Goal: Obtain resource: Download file/media

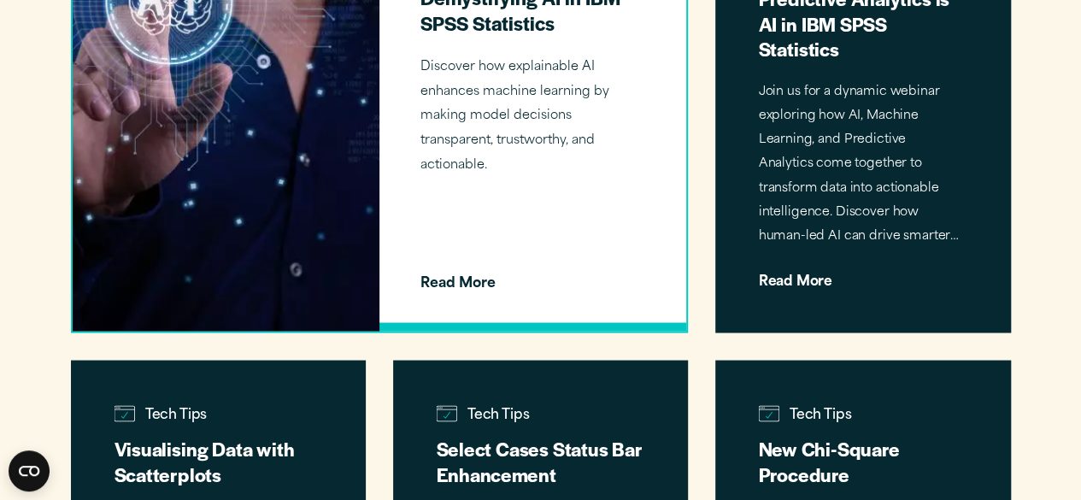
scroll to position [1395, 0]
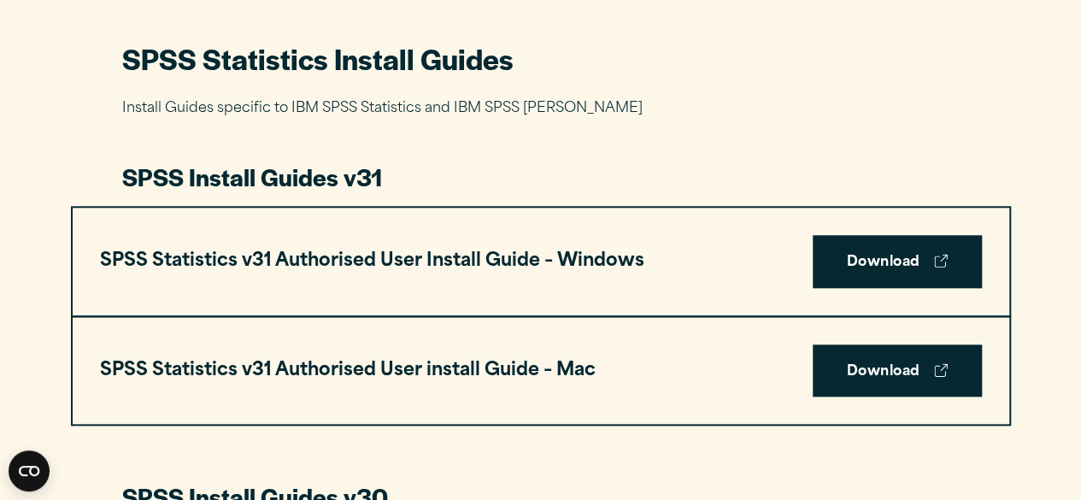
scroll to position [828, 0]
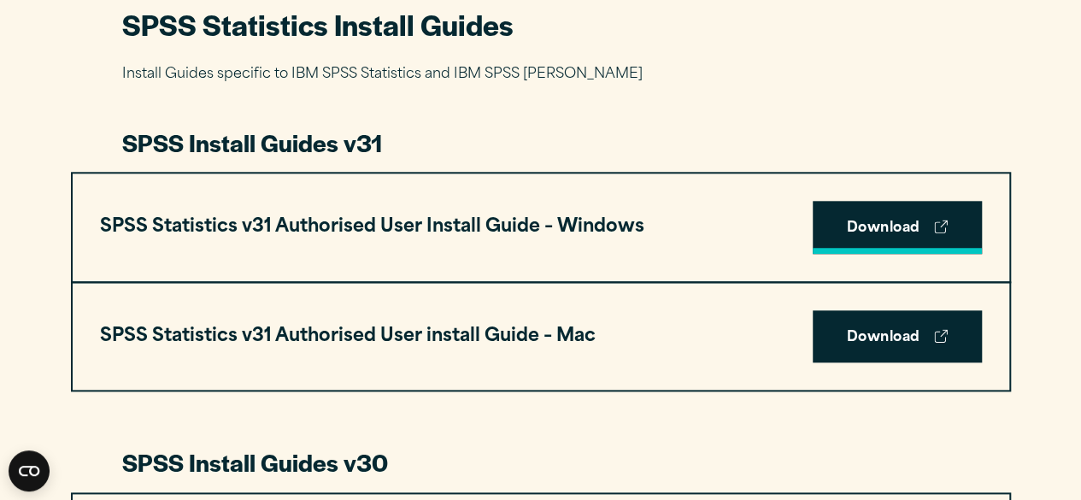
click at [916, 230] on link "Download" at bounding box center [897, 227] width 169 height 53
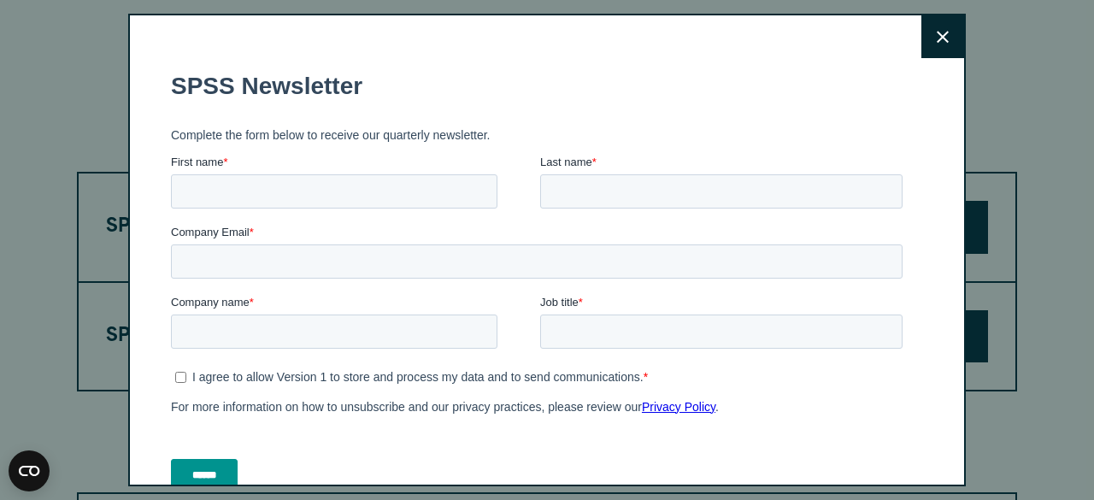
click at [937, 37] on icon at bounding box center [943, 37] width 12 height 13
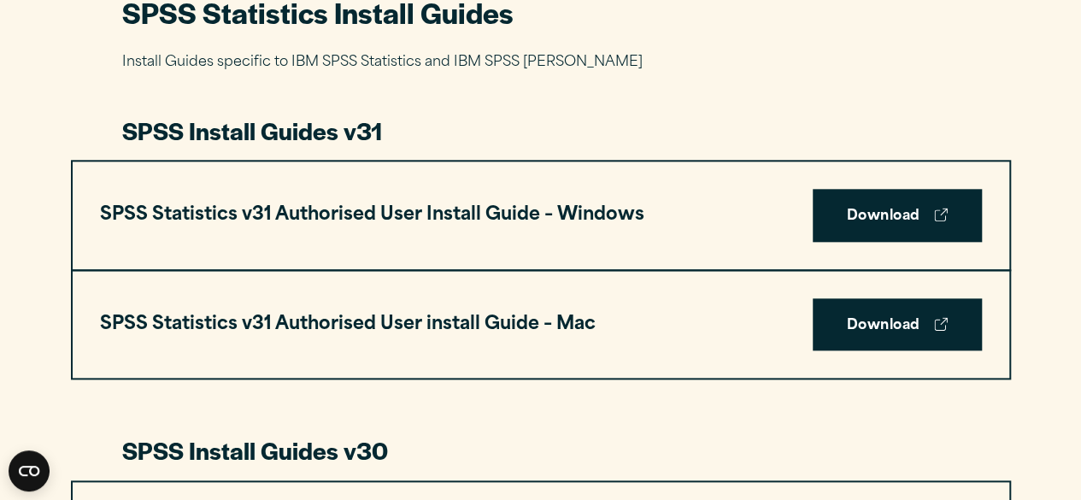
scroll to position [843, 0]
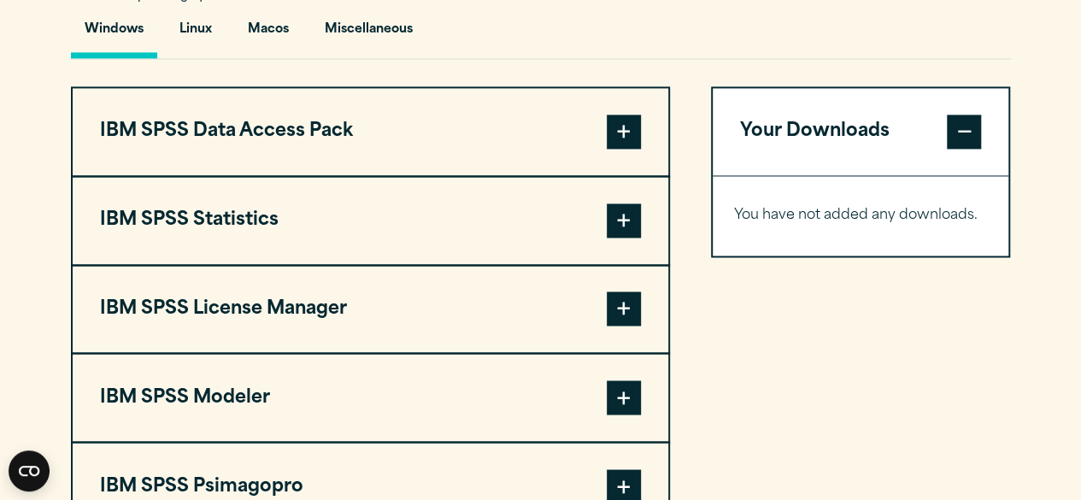
scroll to position [1295, 0]
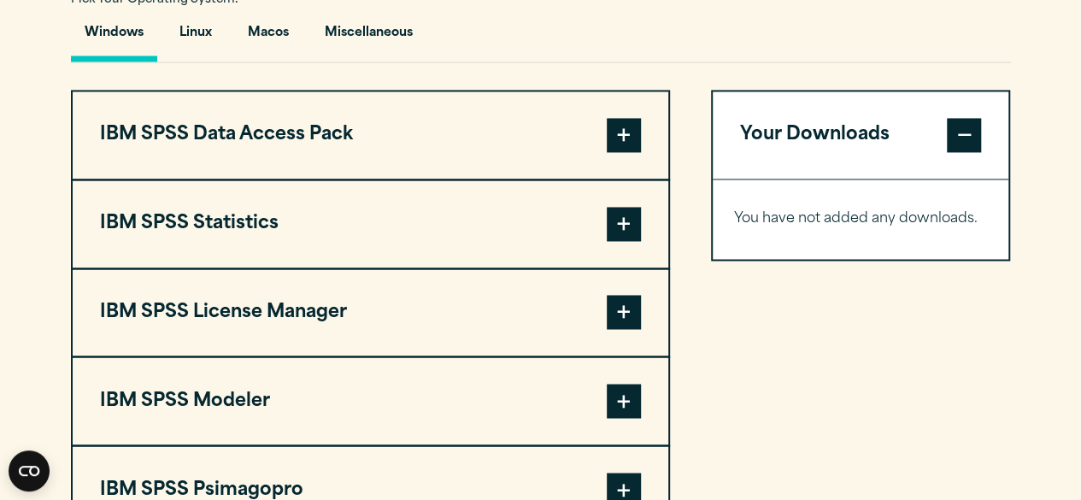
click at [458, 117] on button "IBM SPSS Data Access Pack" at bounding box center [371, 134] width 596 height 87
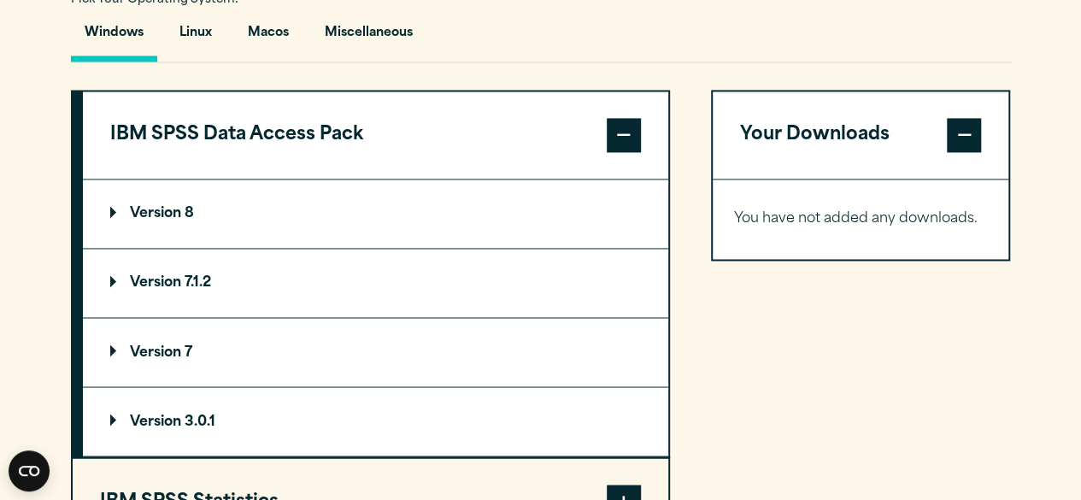
click at [395, 194] on summary "Version 8" at bounding box center [375, 213] width 585 height 68
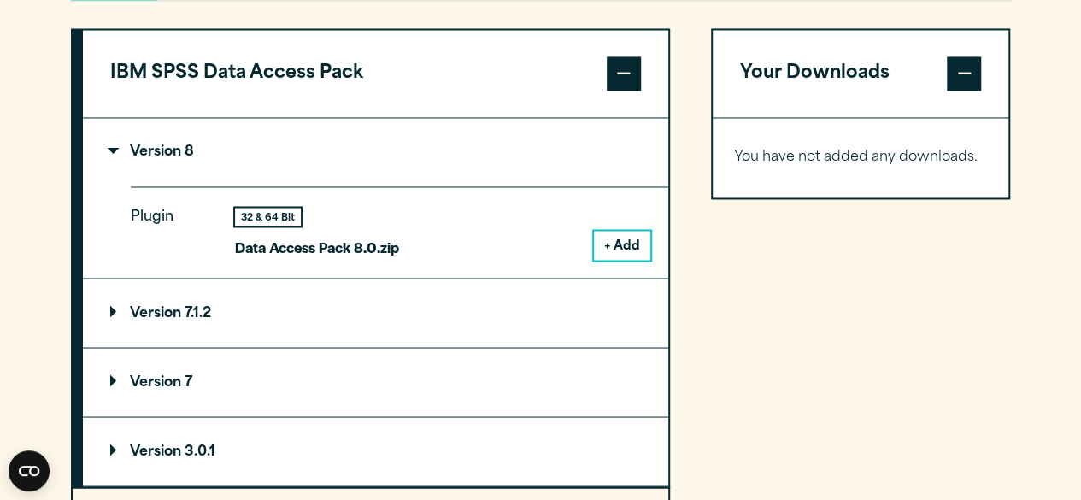
scroll to position [1358, 0]
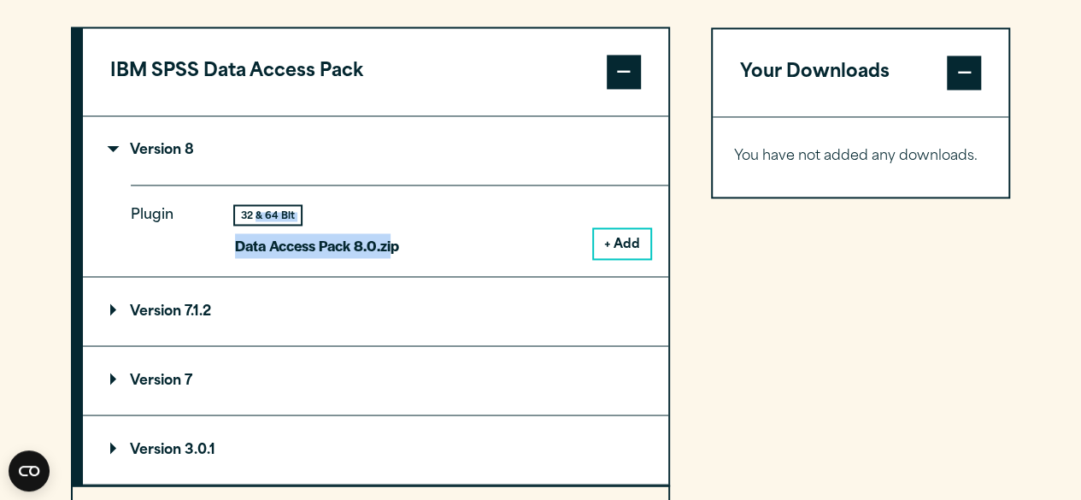
drag, startPoint x: 395, startPoint y: 244, endPoint x: 255, endPoint y: 201, distance: 146.5
click at [255, 201] on div "Plugin 32 & 64 Bit Data Access Pack 8.0.zip + Add" at bounding box center [400, 230] width 538 height 91
click at [632, 229] on button "+ Add" at bounding box center [622, 243] width 56 height 29
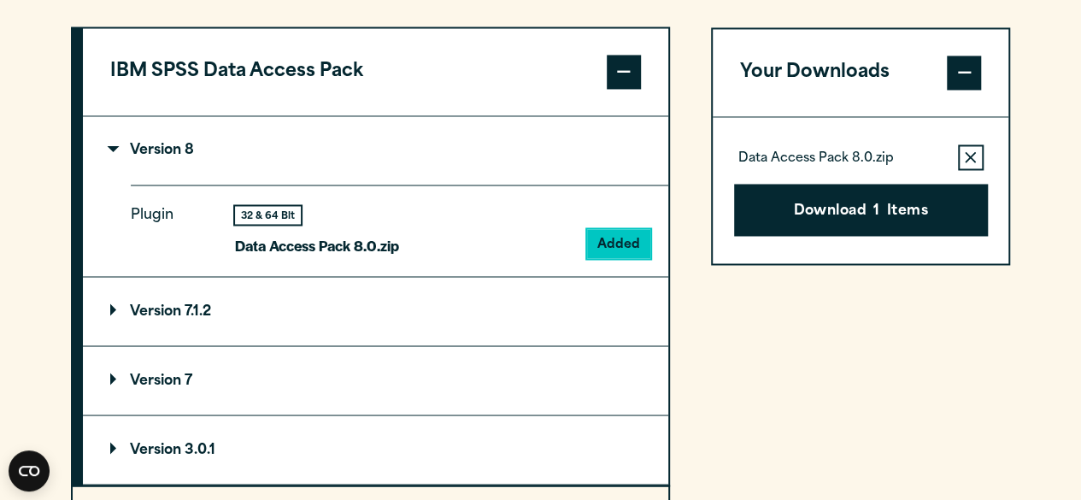
click at [751, 313] on div "Your Downloads Data Access Pack 8.0.zip Remove this item from your software dow…" at bounding box center [861, 477] width 300 height 903
click at [967, 156] on icon "button" at bounding box center [970, 157] width 11 height 12
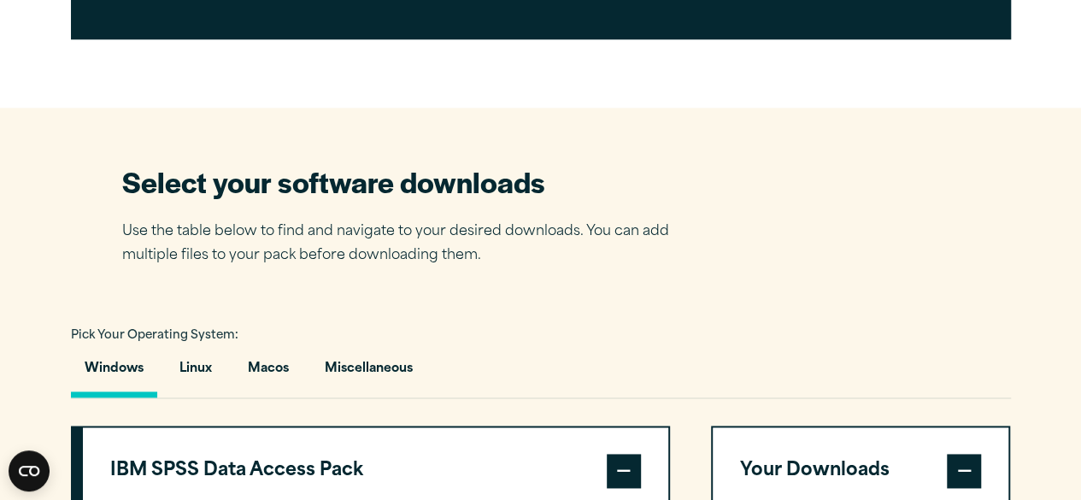
scroll to position [956, 0]
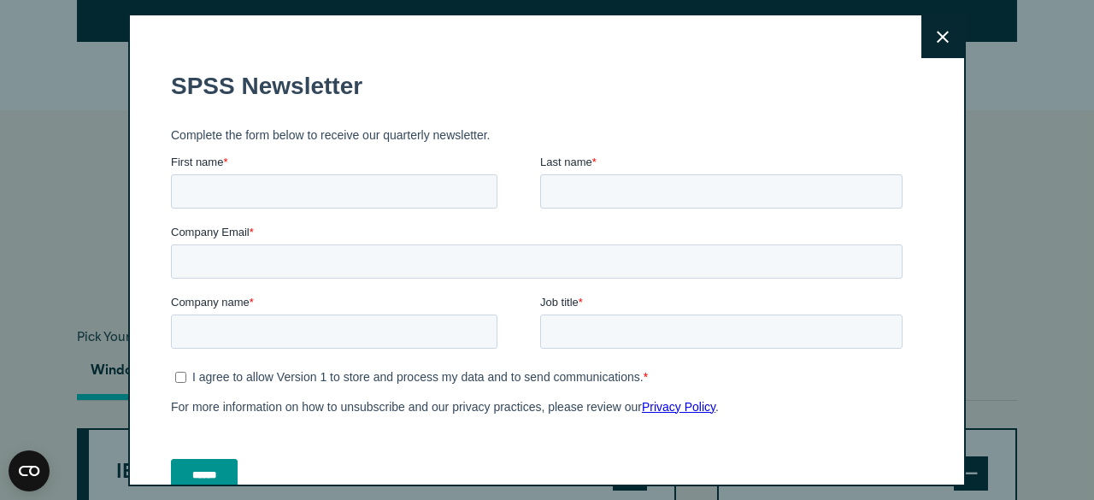
click at [921, 40] on button "Close" at bounding box center [942, 36] width 43 height 43
